Goal: Task Accomplishment & Management: Use online tool/utility

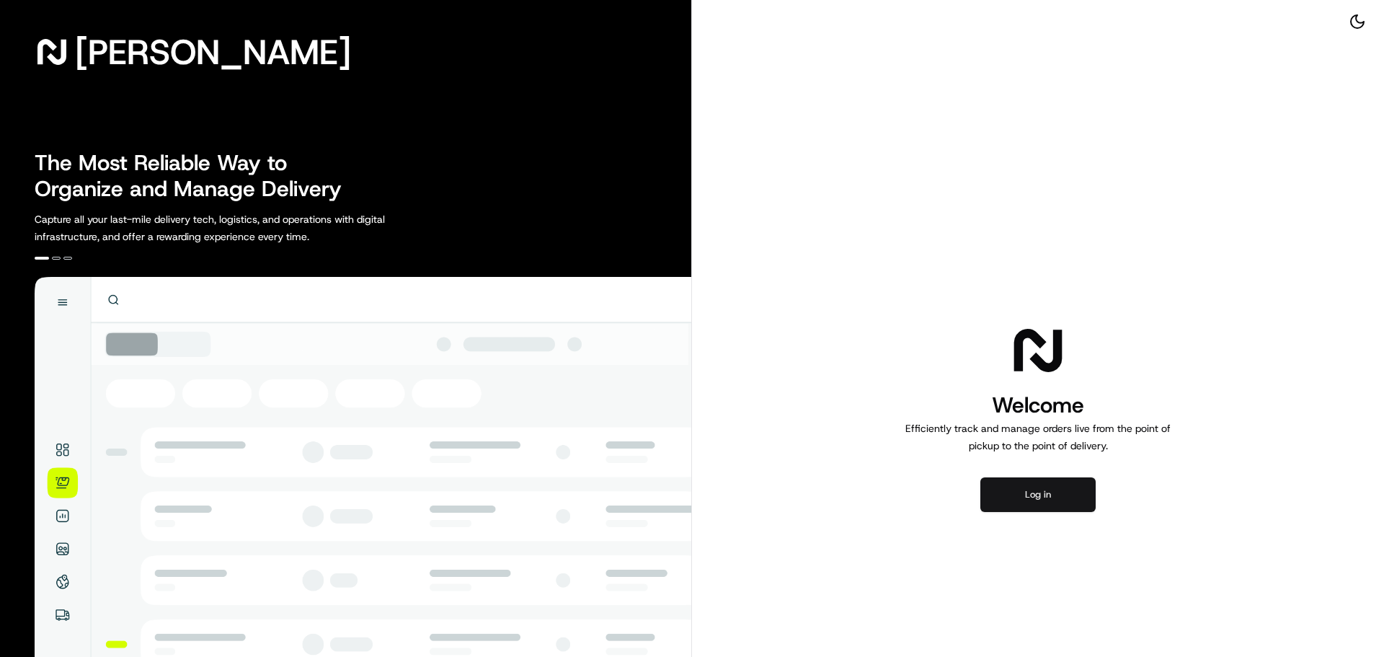
click at [1055, 484] on button "Log in" at bounding box center [1037, 494] width 115 height 35
